Goal: Information Seeking & Learning: Learn about a topic

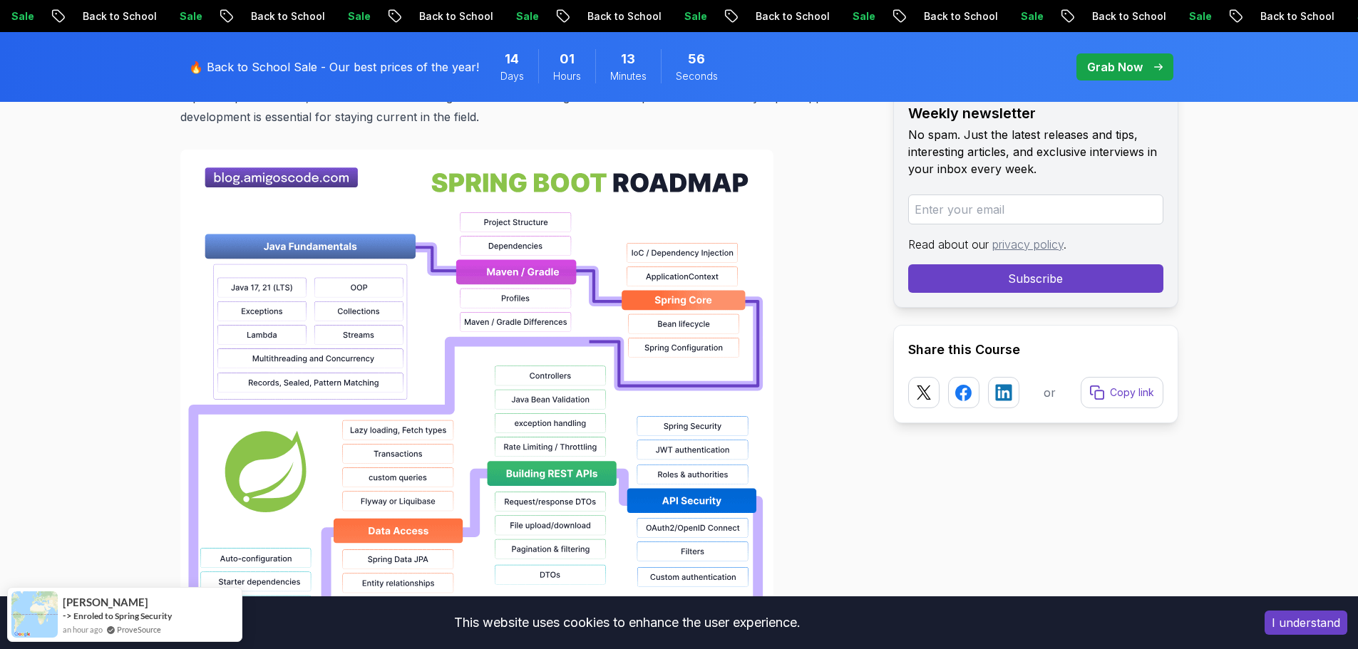
scroll to position [1069, 0]
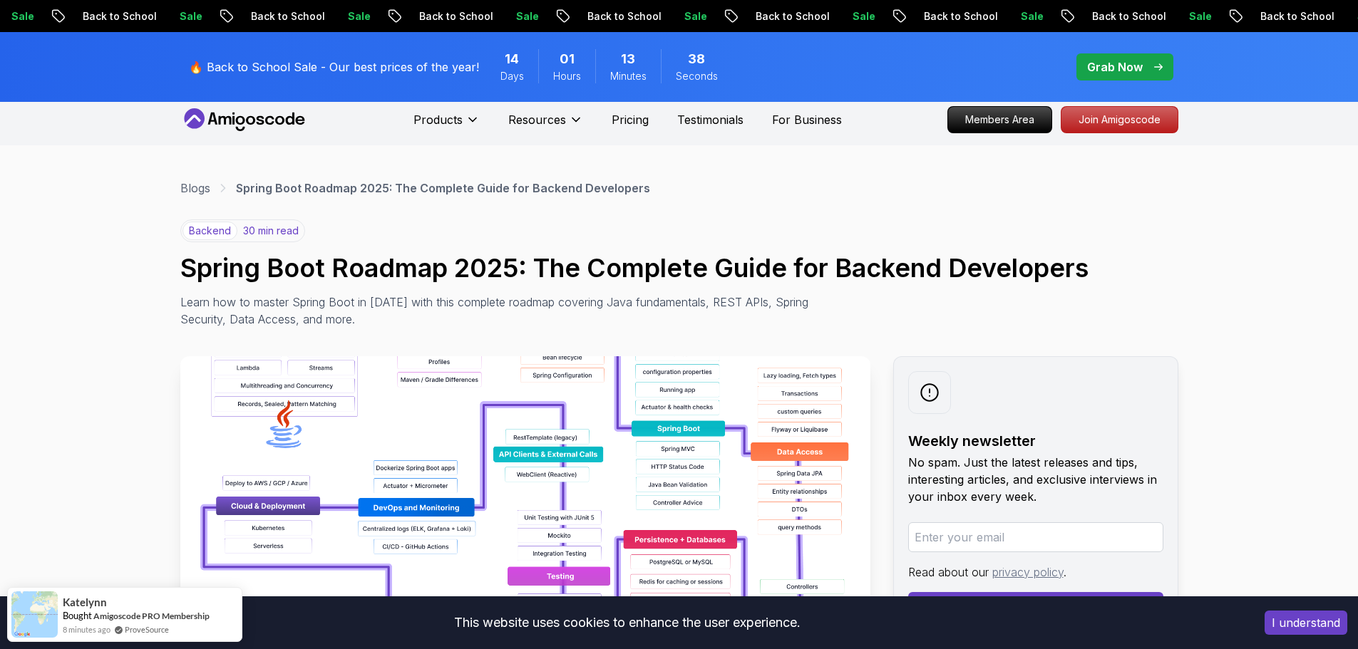
scroll to position [0, 0]
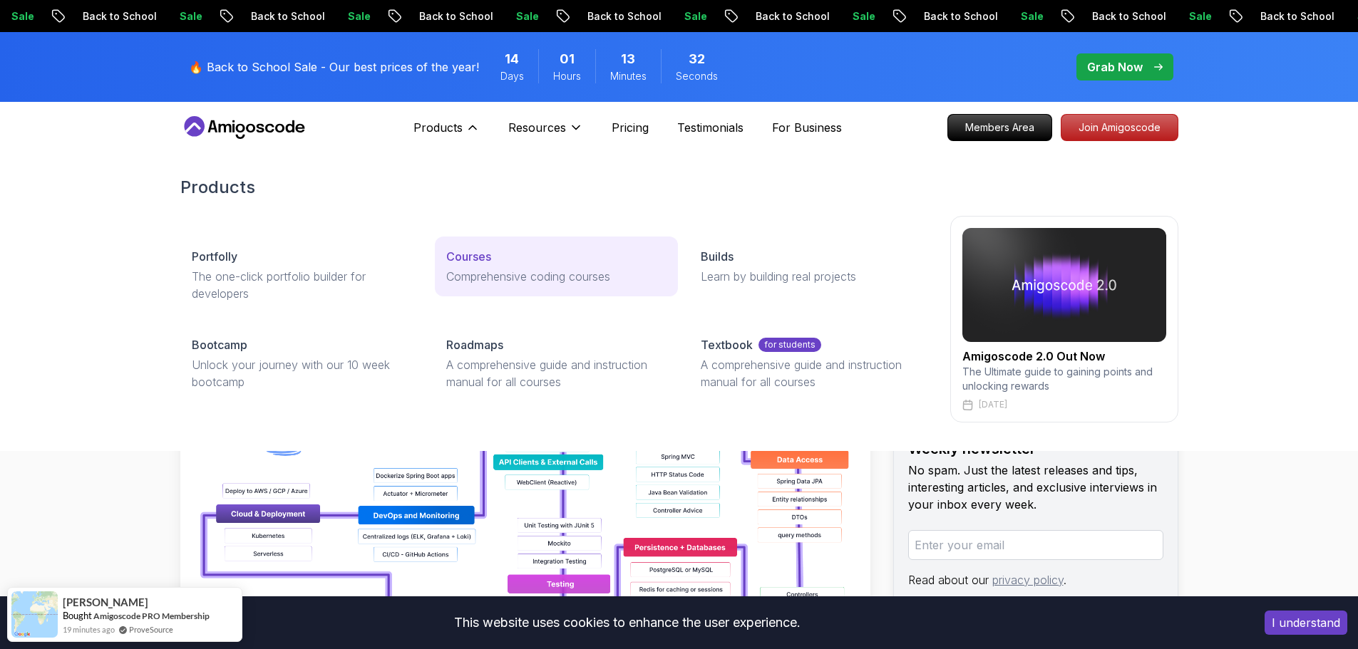
click at [472, 269] on p "Comprehensive coding courses" at bounding box center [556, 276] width 220 height 17
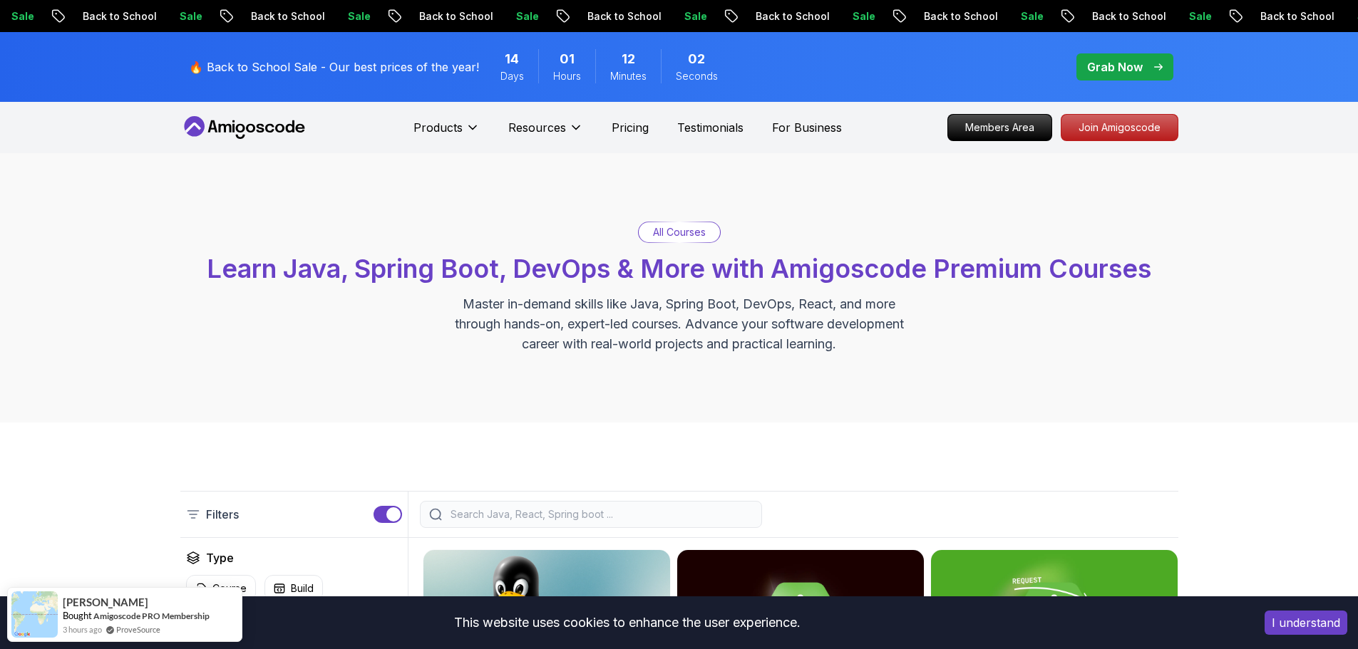
click at [118, 357] on div "All Courses Learn Java, Spring Boot, DevOps & More with Amigoscode Premium Cour…" at bounding box center [679, 287] width 1358 height 269
click at [615, 127] on p "Pricing" at bounding box center [629, 127] width 37 height 17
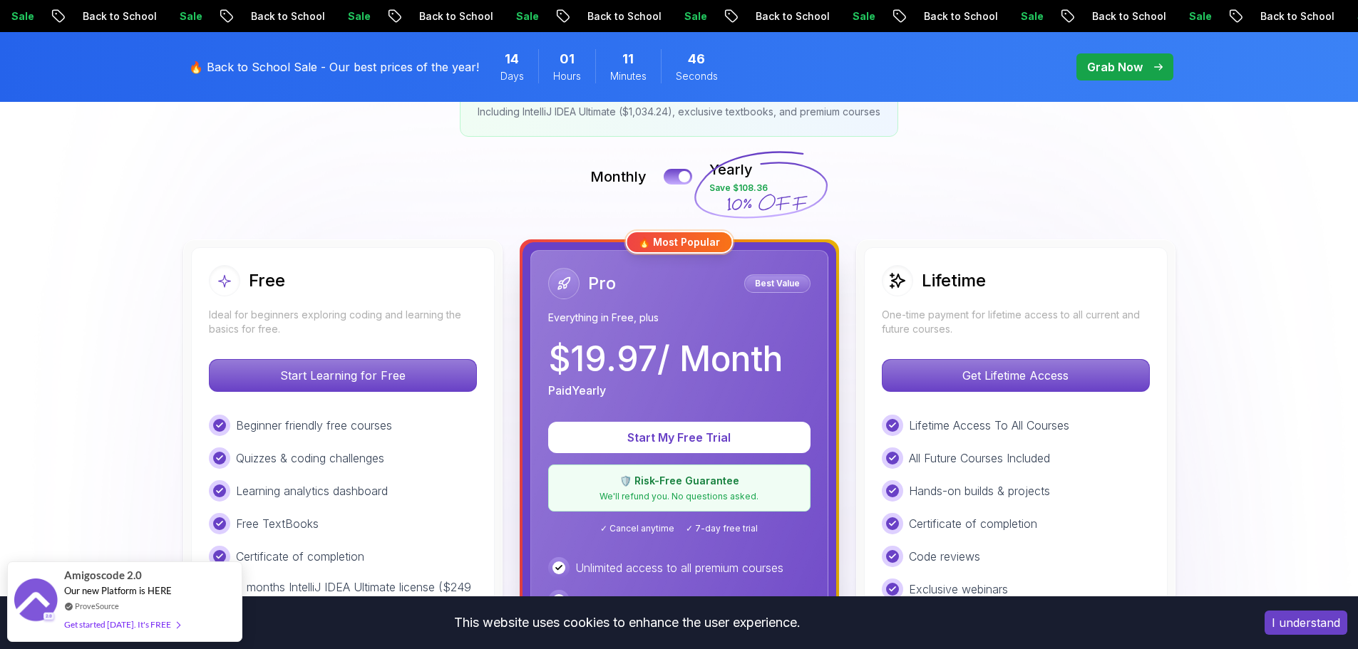
scroll to position [285, 0]
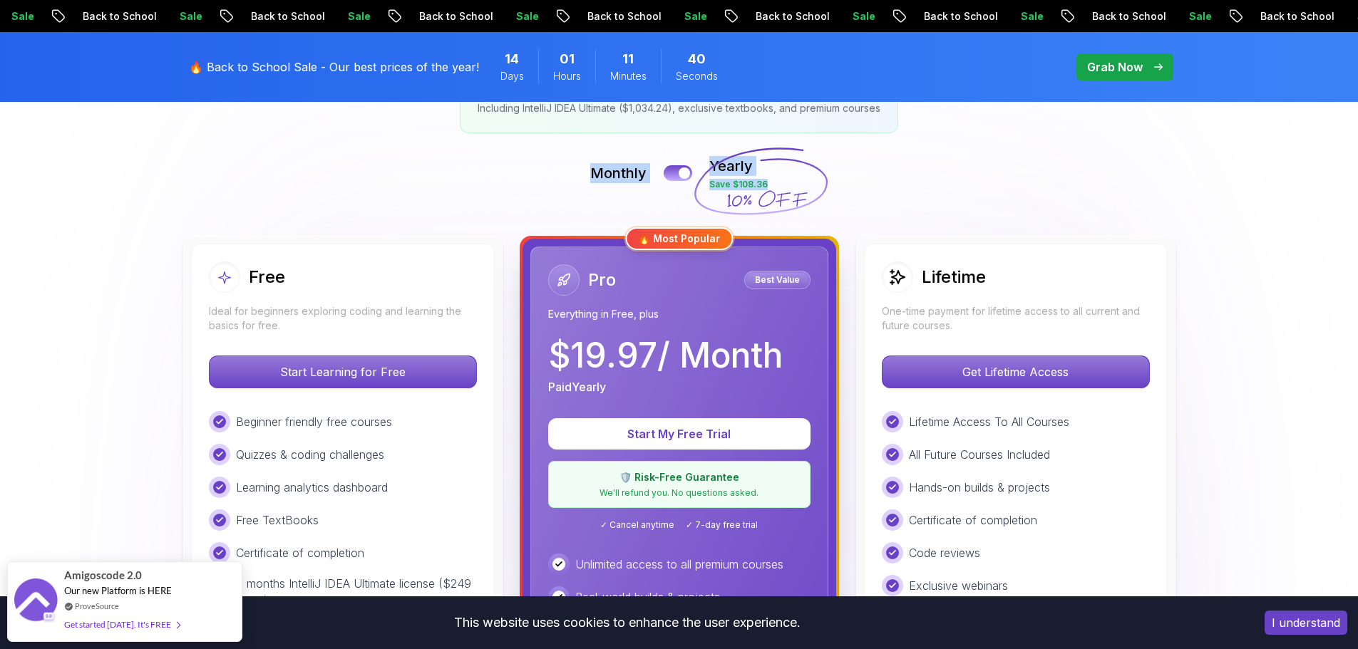
drag, startPoint x: 503, startPoint y: 162, endPoint x: 902, endPoint y: 179, distance: 398.7
click at [902, 179] on div "Monthly Yearly Save $108.36" at bounding box center [679, 173] width 998 height 34
click at [1169, 175] on div "Monthly Yearly Save $108.36" at bounding box center [679, 173] width 998 height 34
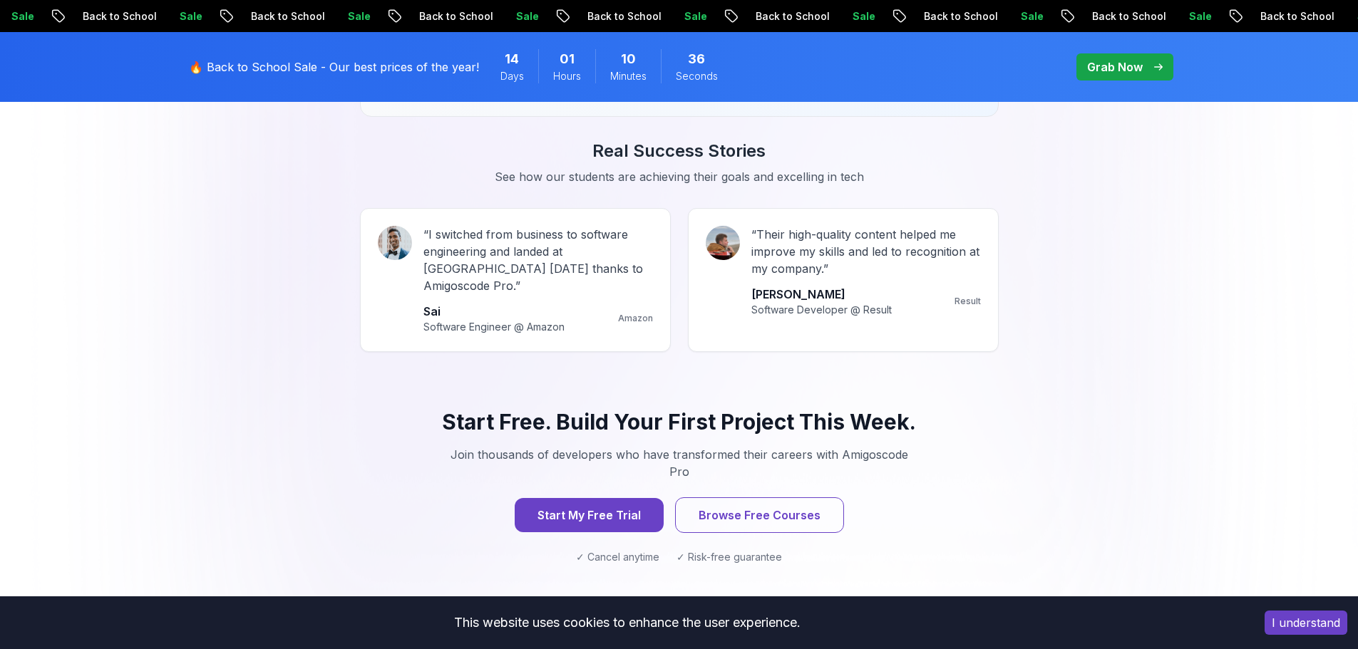
scroll to position [1283, 0]
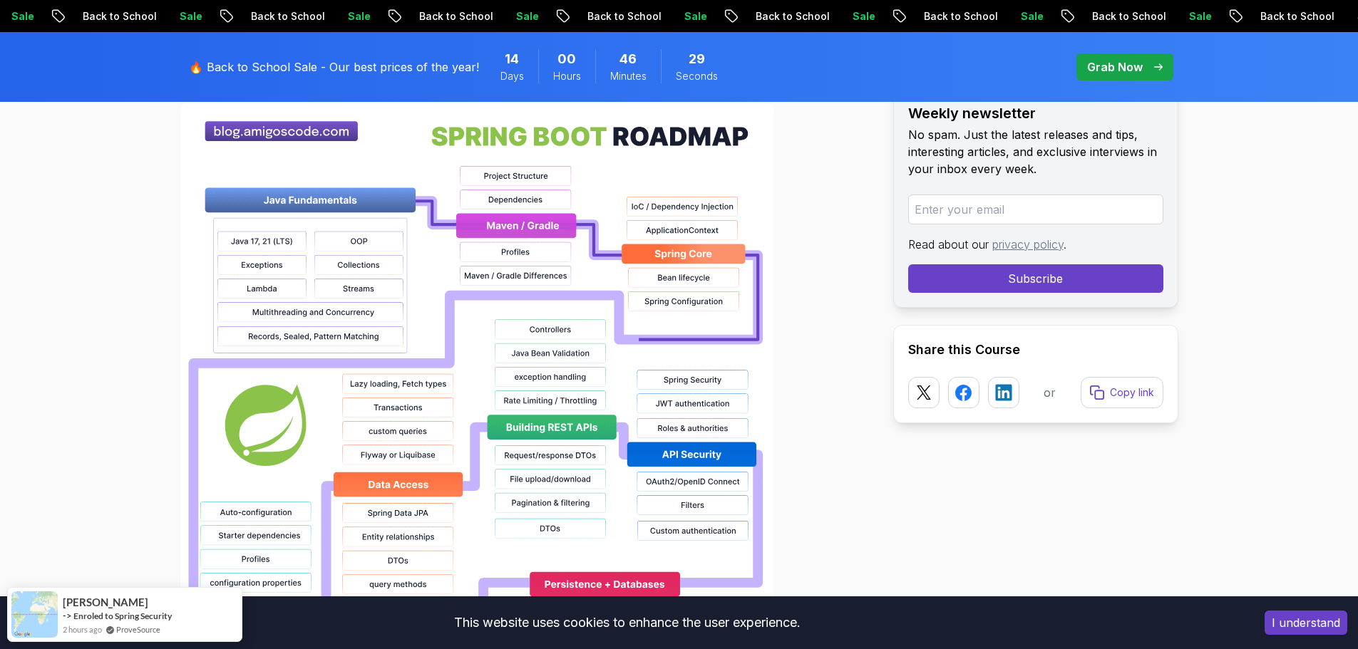
scroll to position [1069, 0]
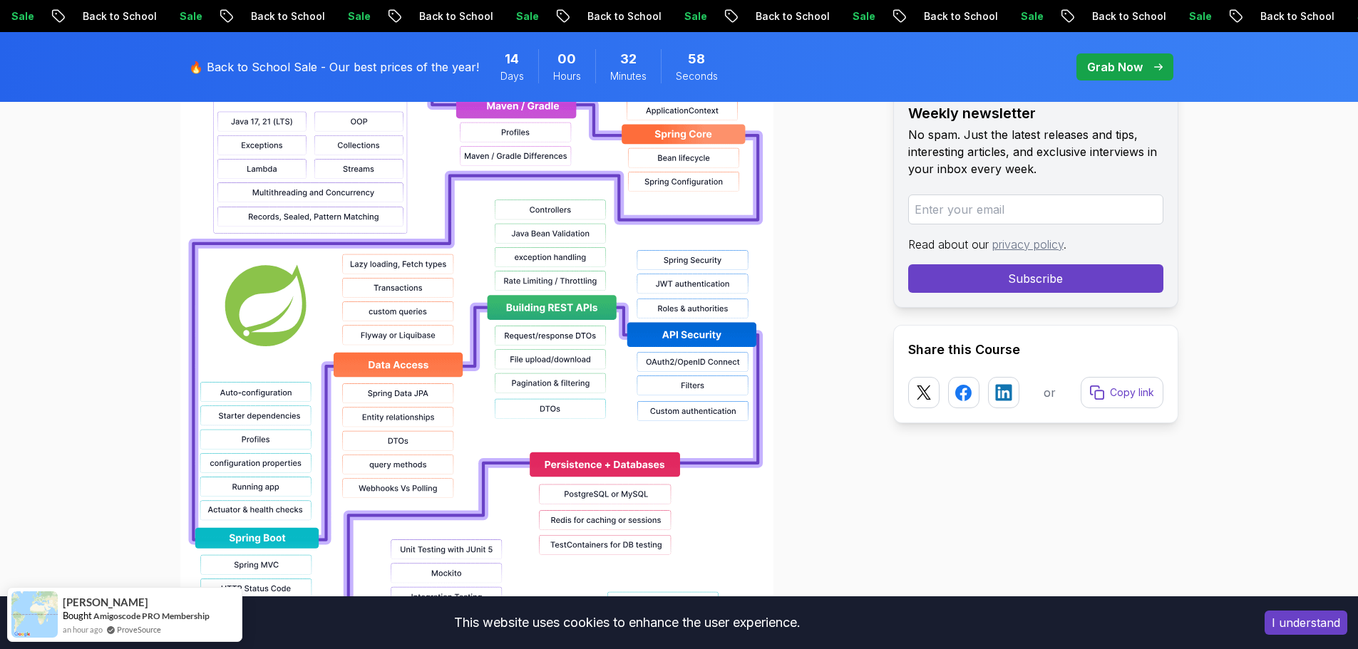
scroll to position [1140, 0]
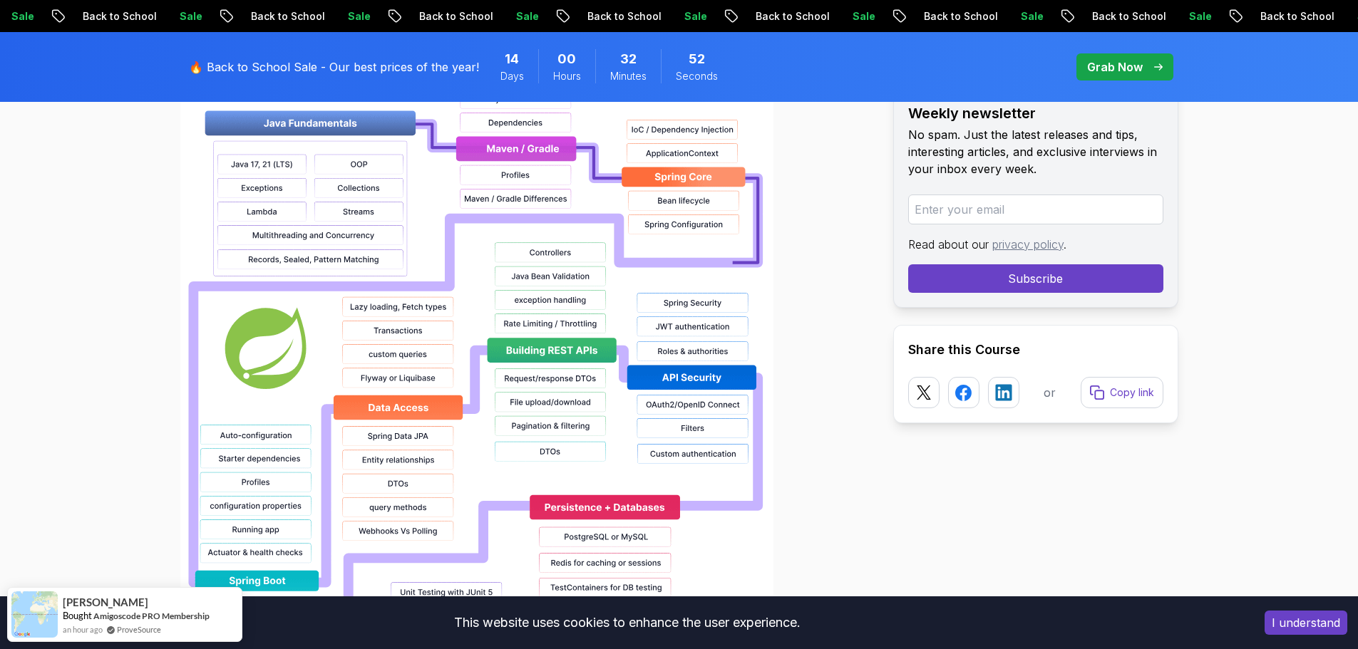
click at [252, 488] on img at bounding box center [476, 482] width 593 height 912
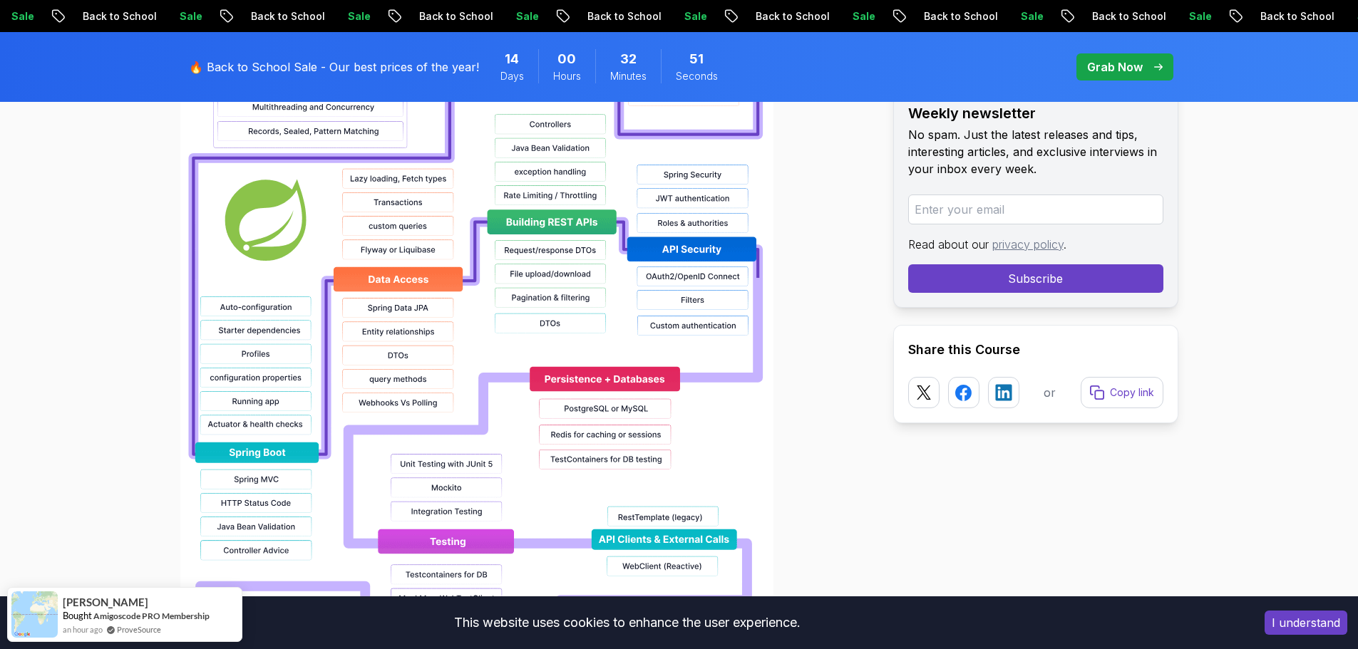
scroll to position [1283, 0]
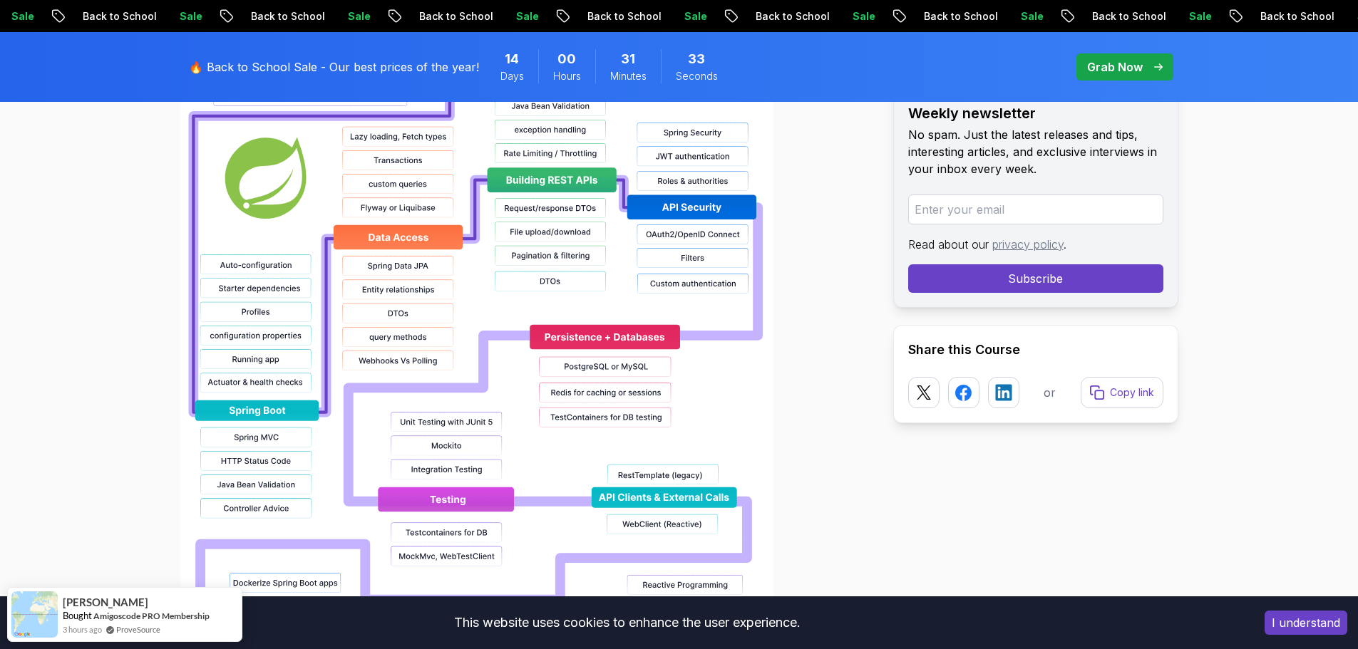
scroll to position [1425, 0]
